Goal: Task Accomplishment & Management: Use online tool/utility

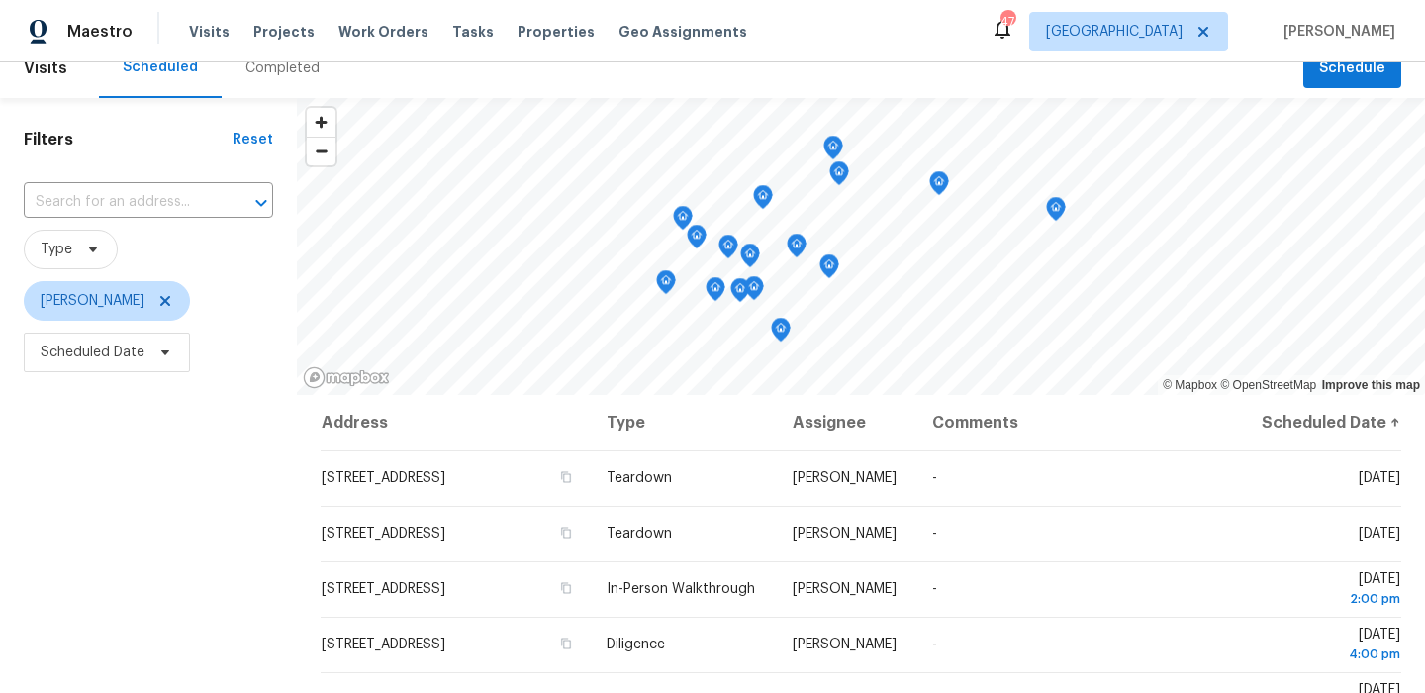
scroll to position [30, 0]
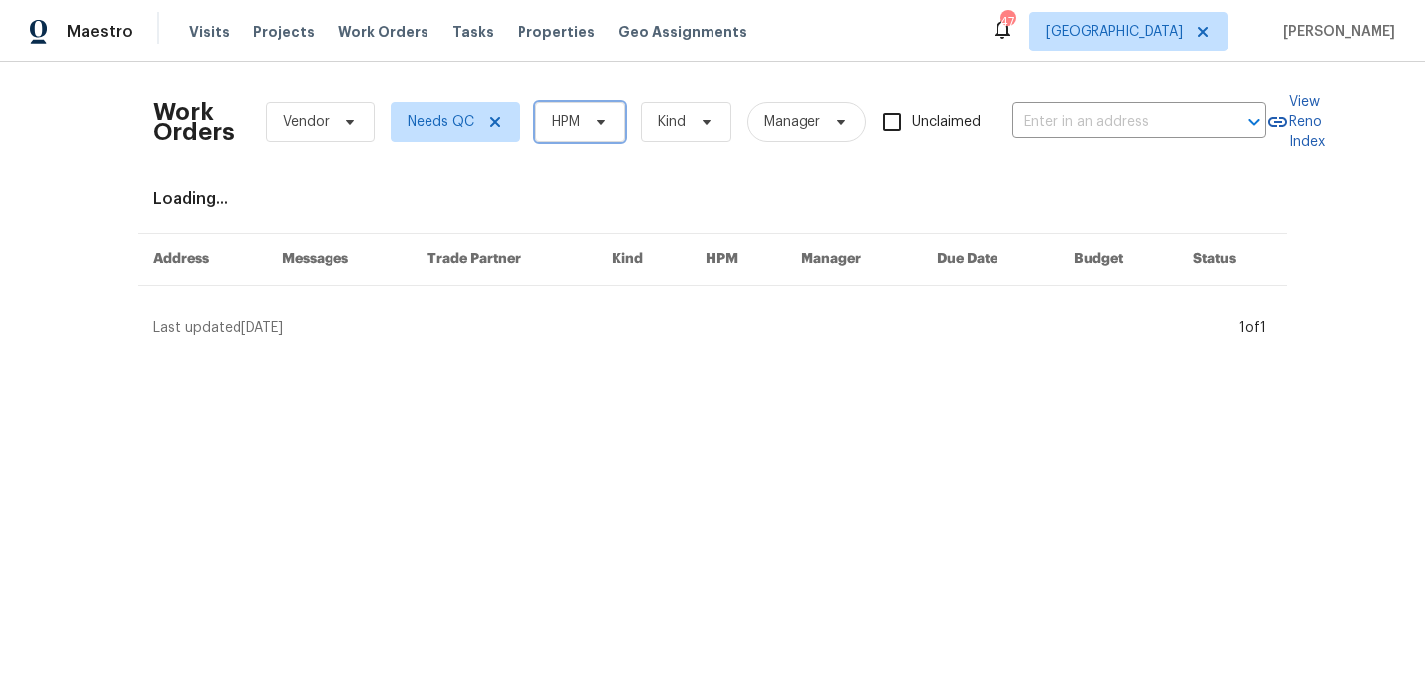
click at [587, 121] on span at bounding box center [598, 122] width 22 height 16
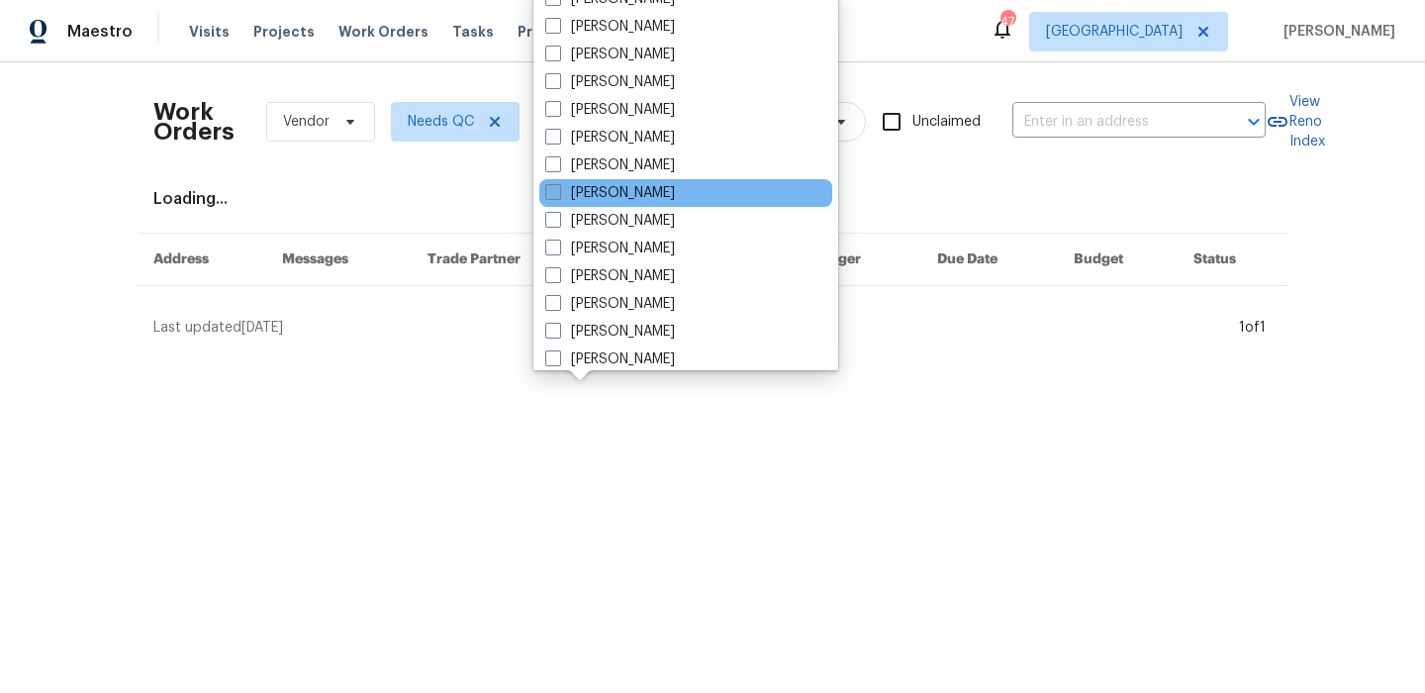
scroll to position [116, 0]
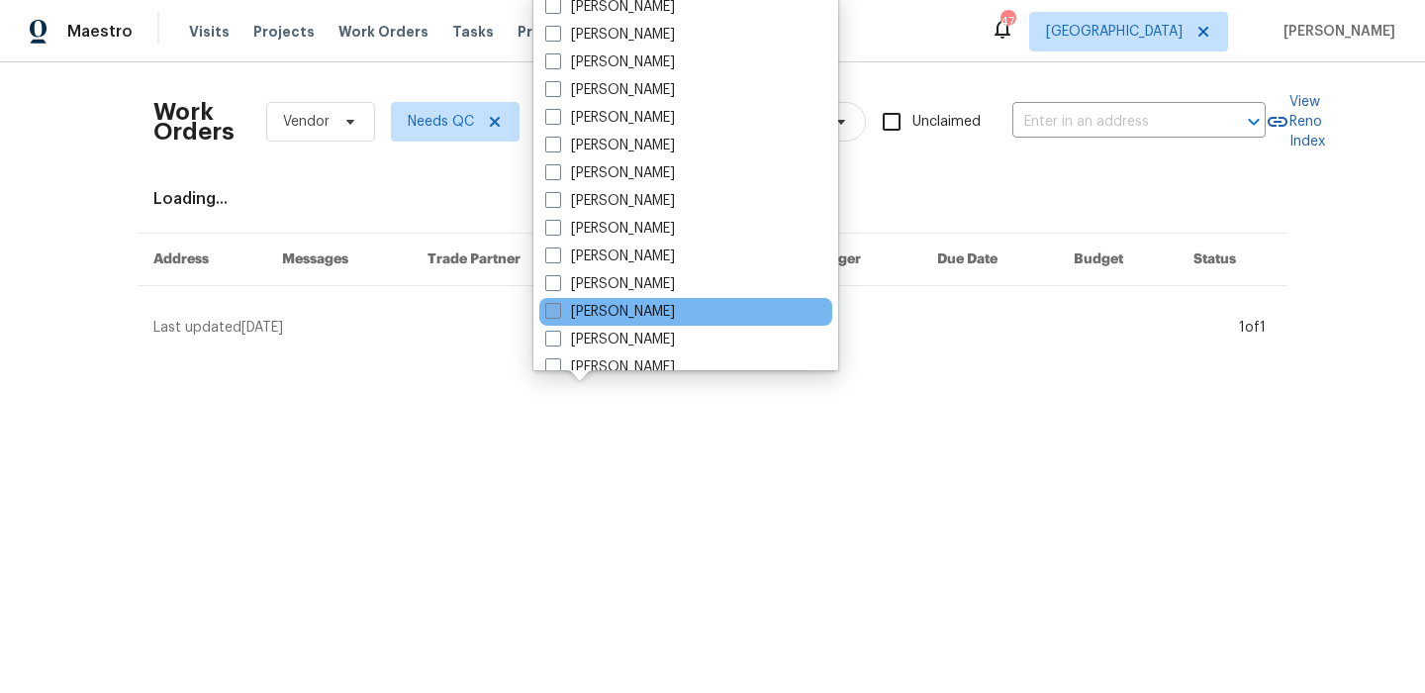
click at [675, 308] on label "[PERSON_NAME]" at bounding box center [610, 312] width 130 height 20
click at [558, 308] on input "[PERSON_NAME]" at bounding box center [551, 308] width 13 height 13
checkbox input "true"
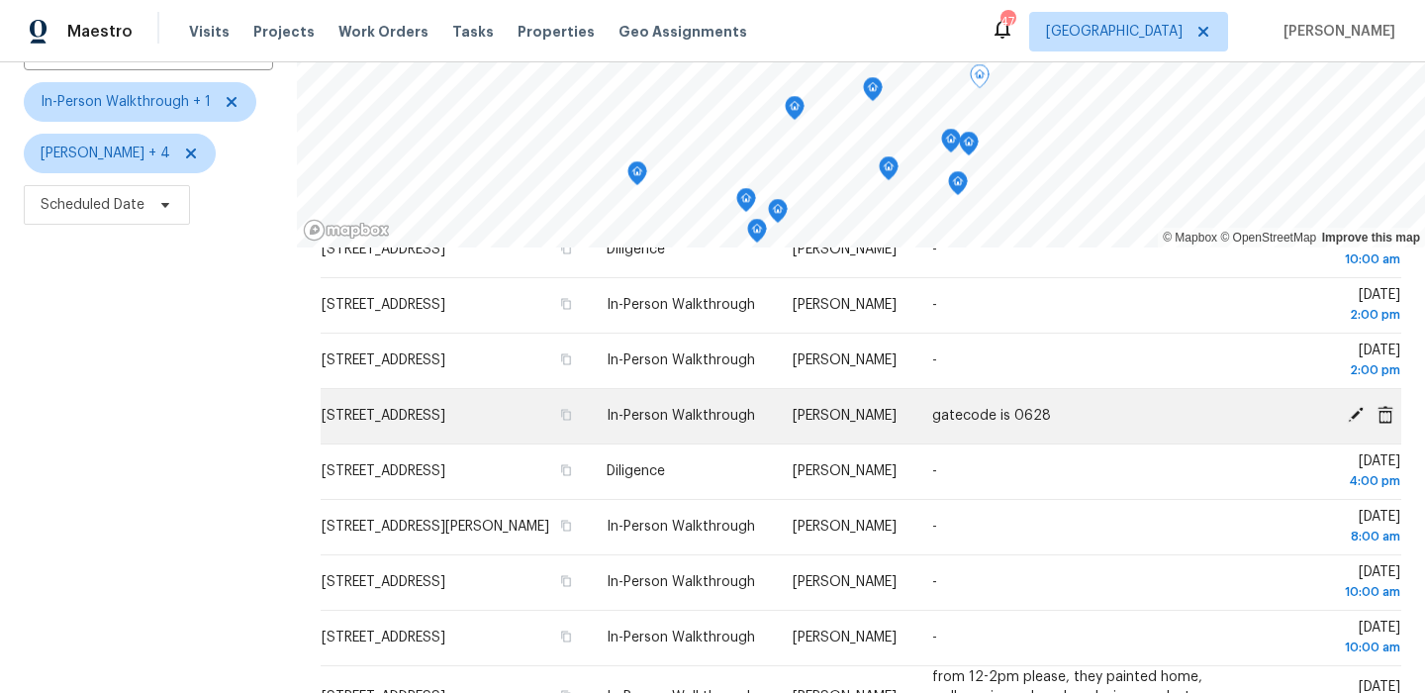
scroll to position [86, 0]
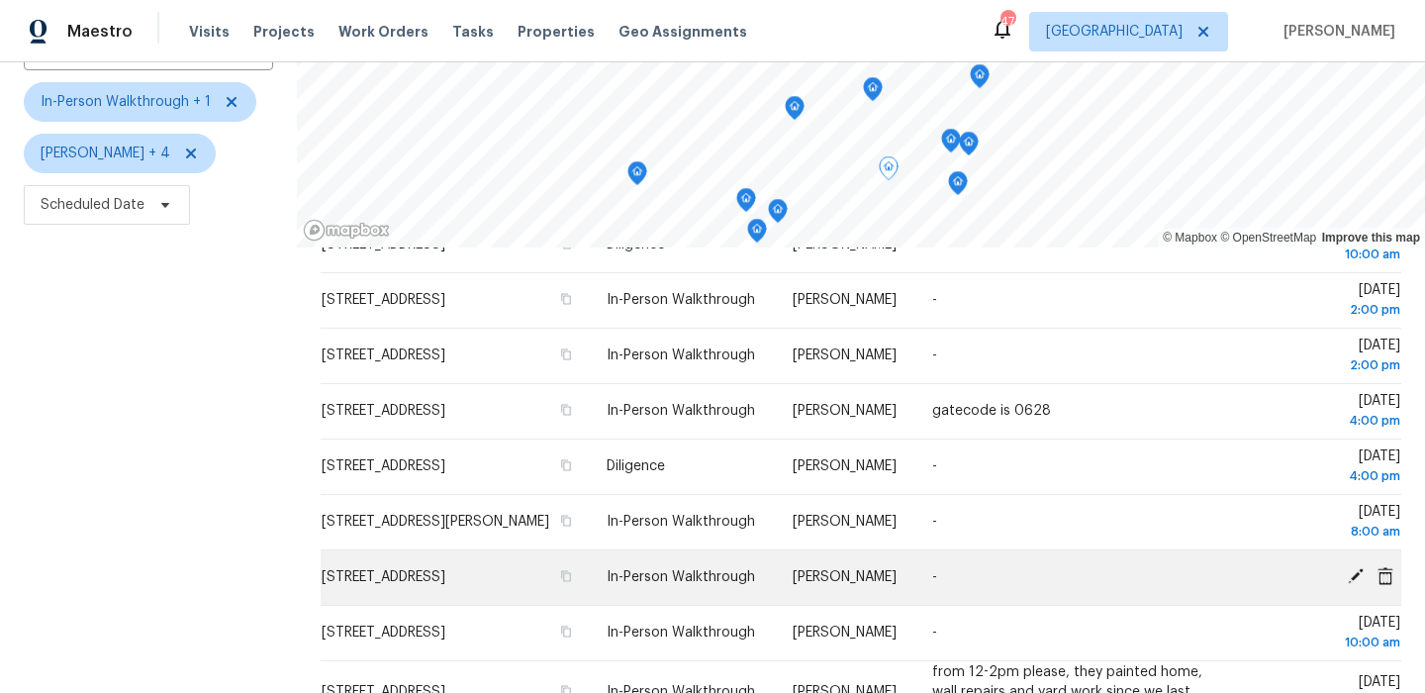
click at [1353, 584] on icon at bounding box center [1356, 576] width 16 height 16
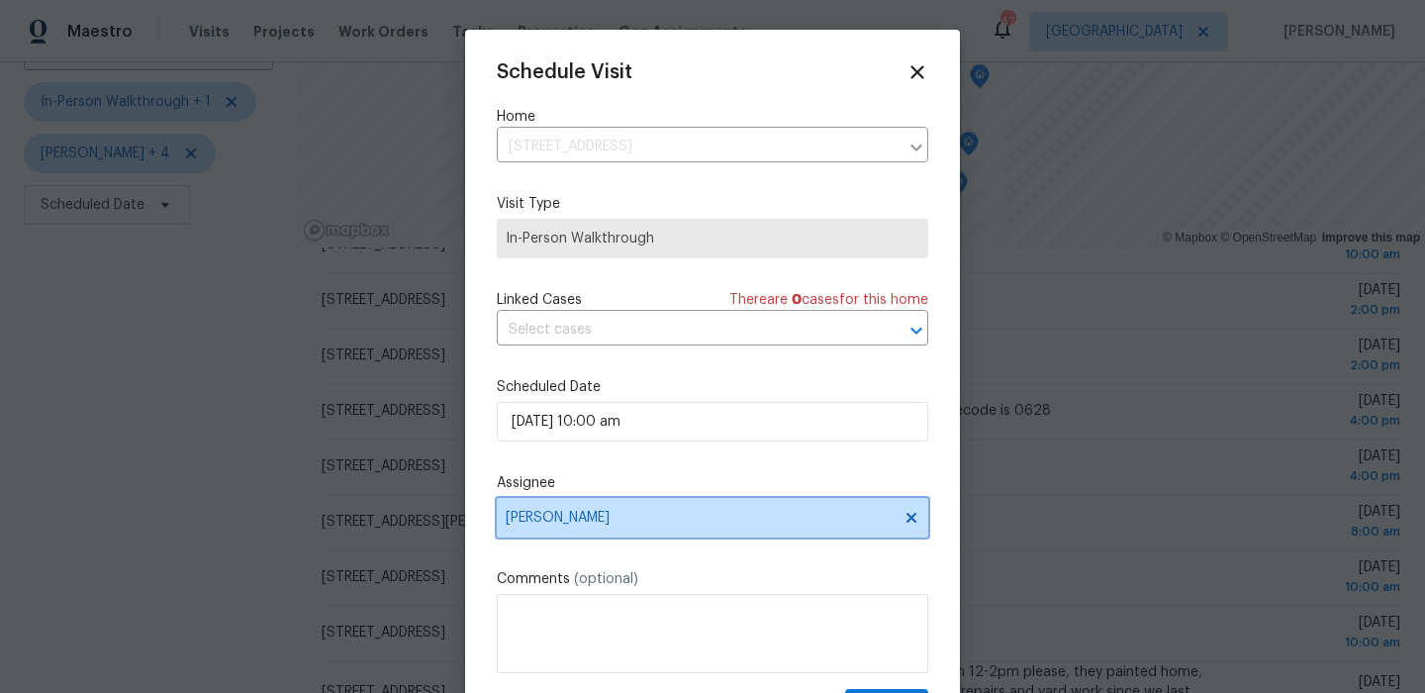
click at [656, 500] on span "[PERSON_NAME]" at bounding box center [712, 518] width 431 height 40
click at [921, 76] on icon at bounding box center [917, 72] width 14 height 14
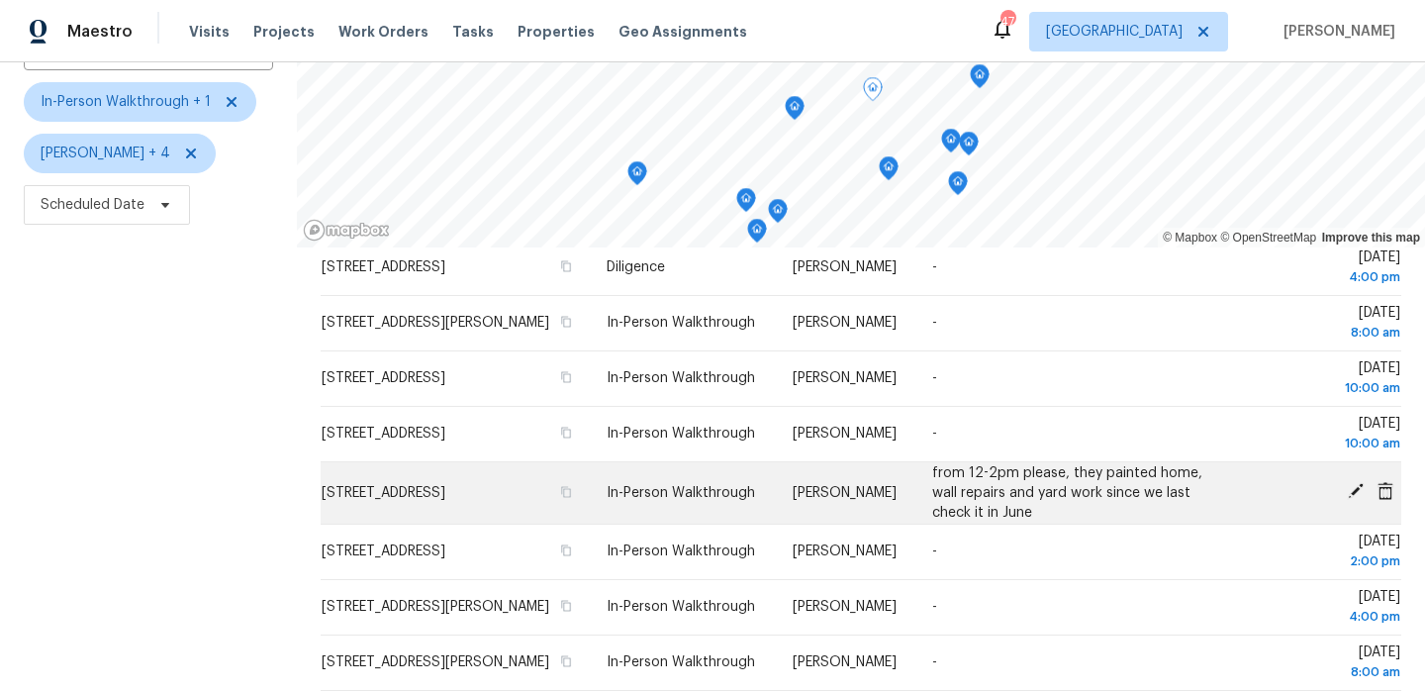
scroll to position [317, 0]
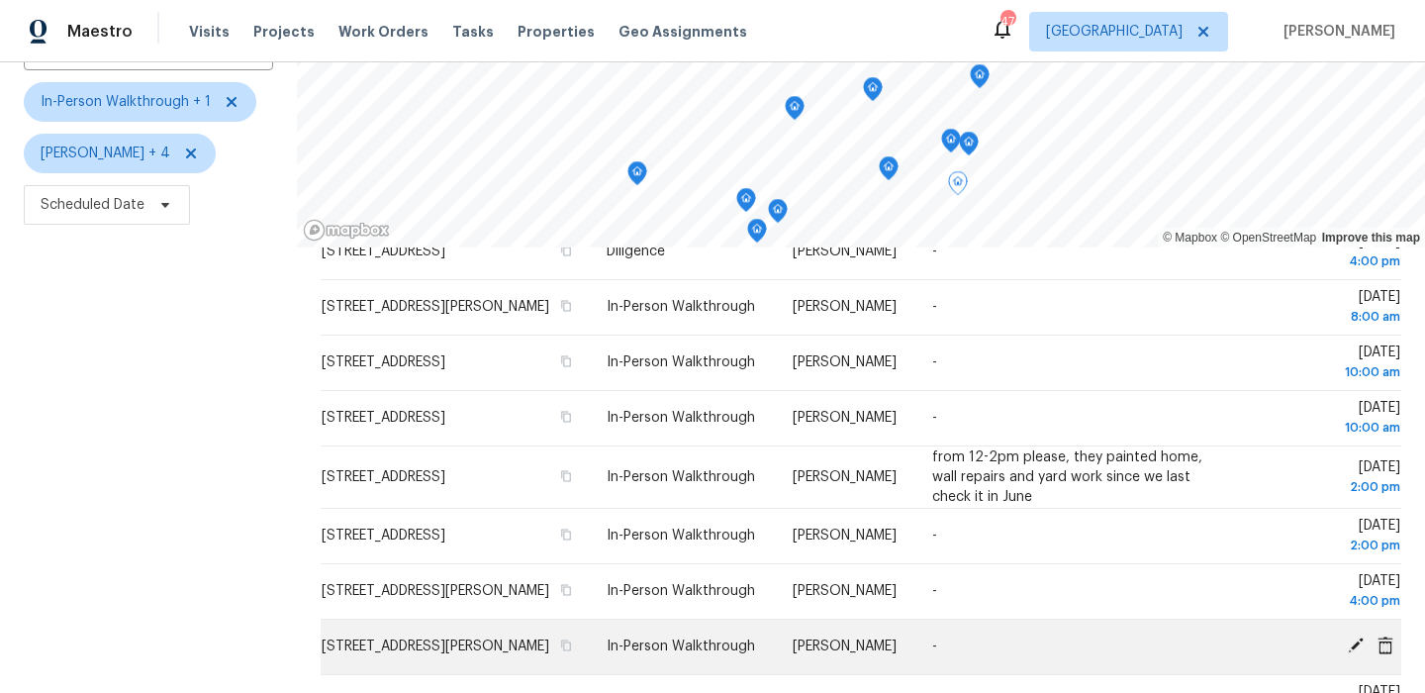
click at [1358, 645] on icon at bounding box center [1356, 645] width 16 height 16
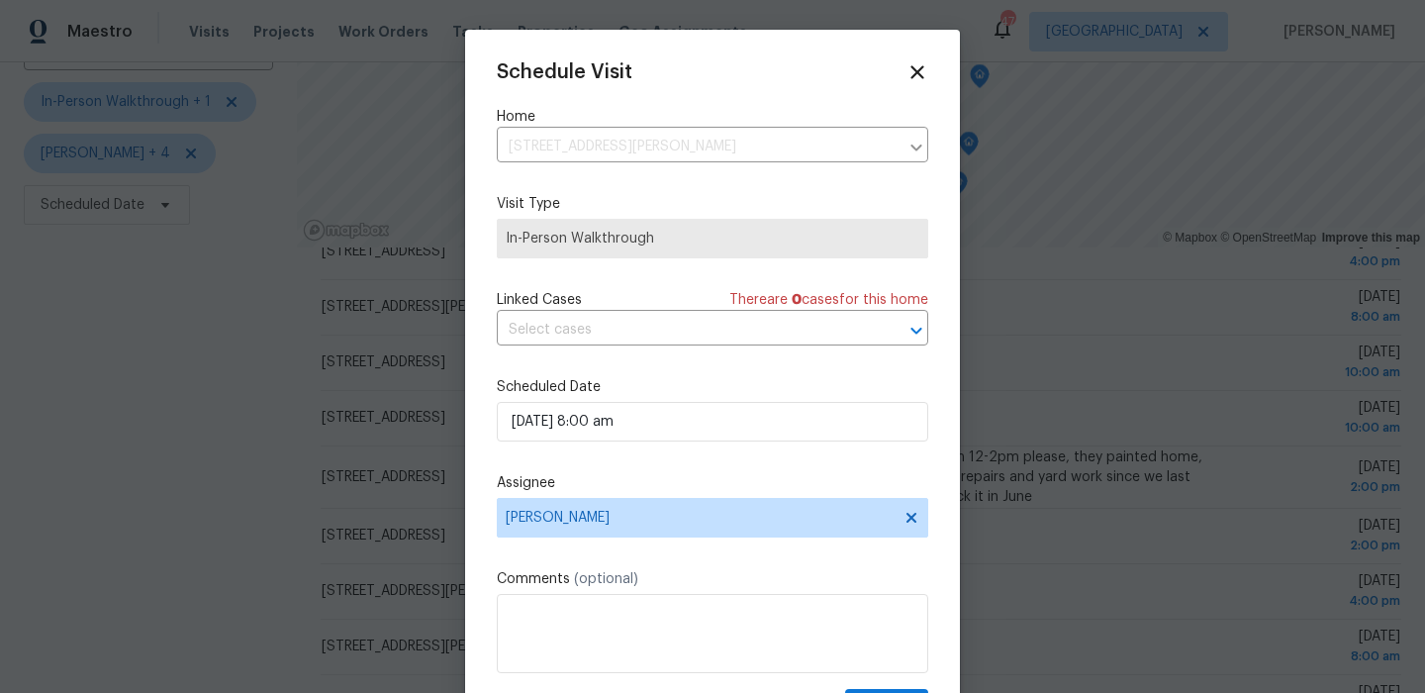
click at [687, 493] on label "Assignee" at bounding box center [712, 483] width 431 height 20
click at [686, 506] on span "[PERSON_NAME]" at bounding box center [712, 518] width 431 height 40
click at [913, 85] on div "Schedule Visit Home 1215 Fairford Rd, Crandall, TX 75114 ​ Visit Type In-Person…" at bounding box center [712, 393] width 431 height 664
click at [913, 77] on icon at bounding box center [917, 72] width 14 height 14
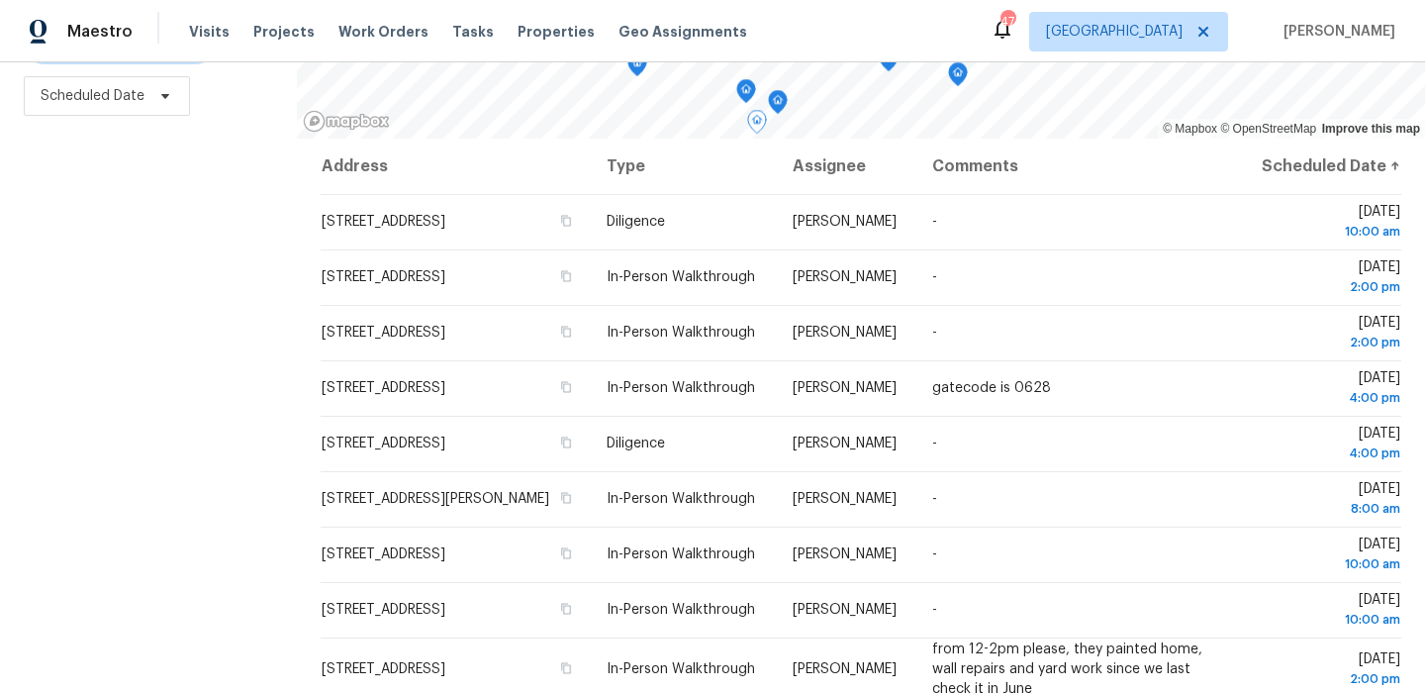
scroll to position [0, 0]
